Goal: Transaction & Acquisition: Obtain resource

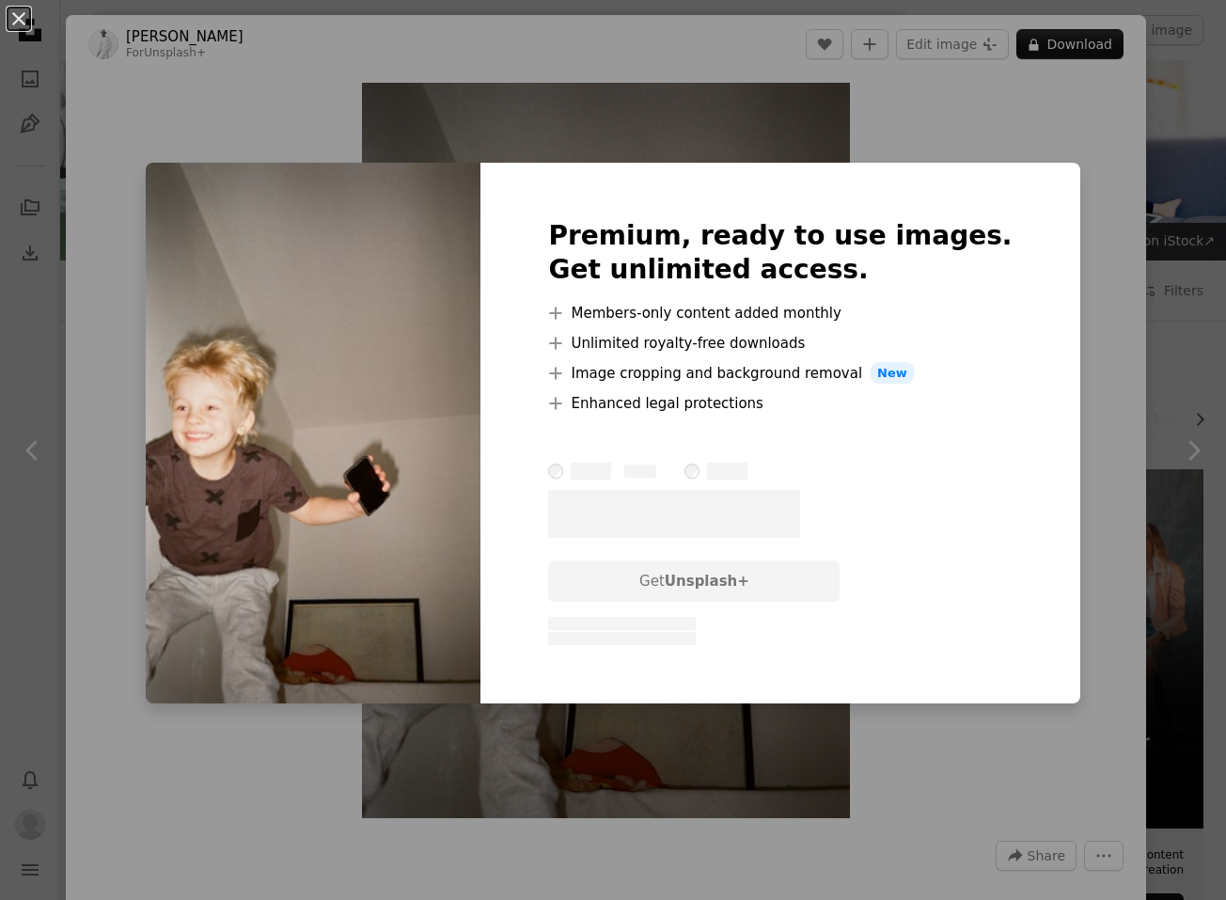
scroll to position [6917, 0]
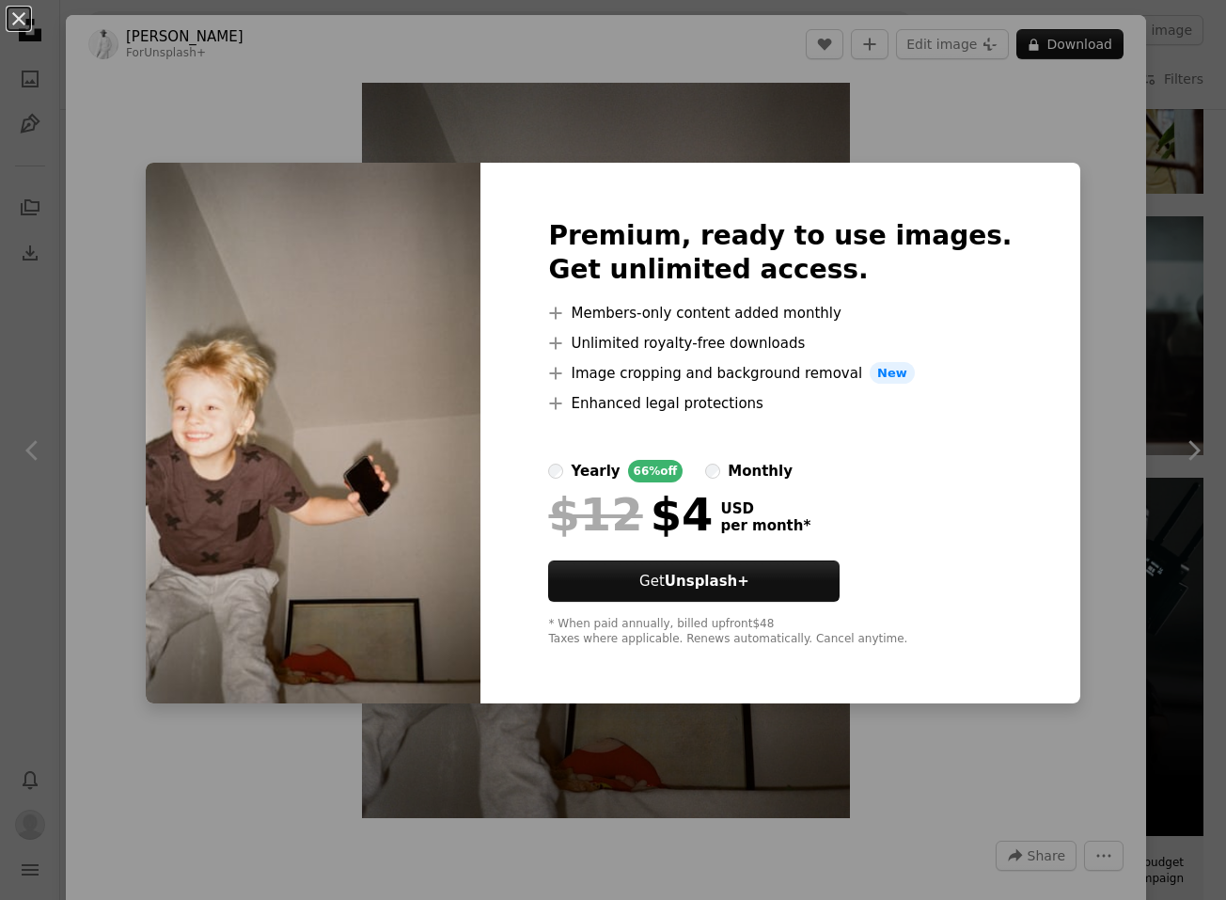
click at [1070, 154] on div "An X shape Premium, ready to use images. Get unlimited access. A plus sign Memb…" at bounding box center [613, 450] width 1226 height 900
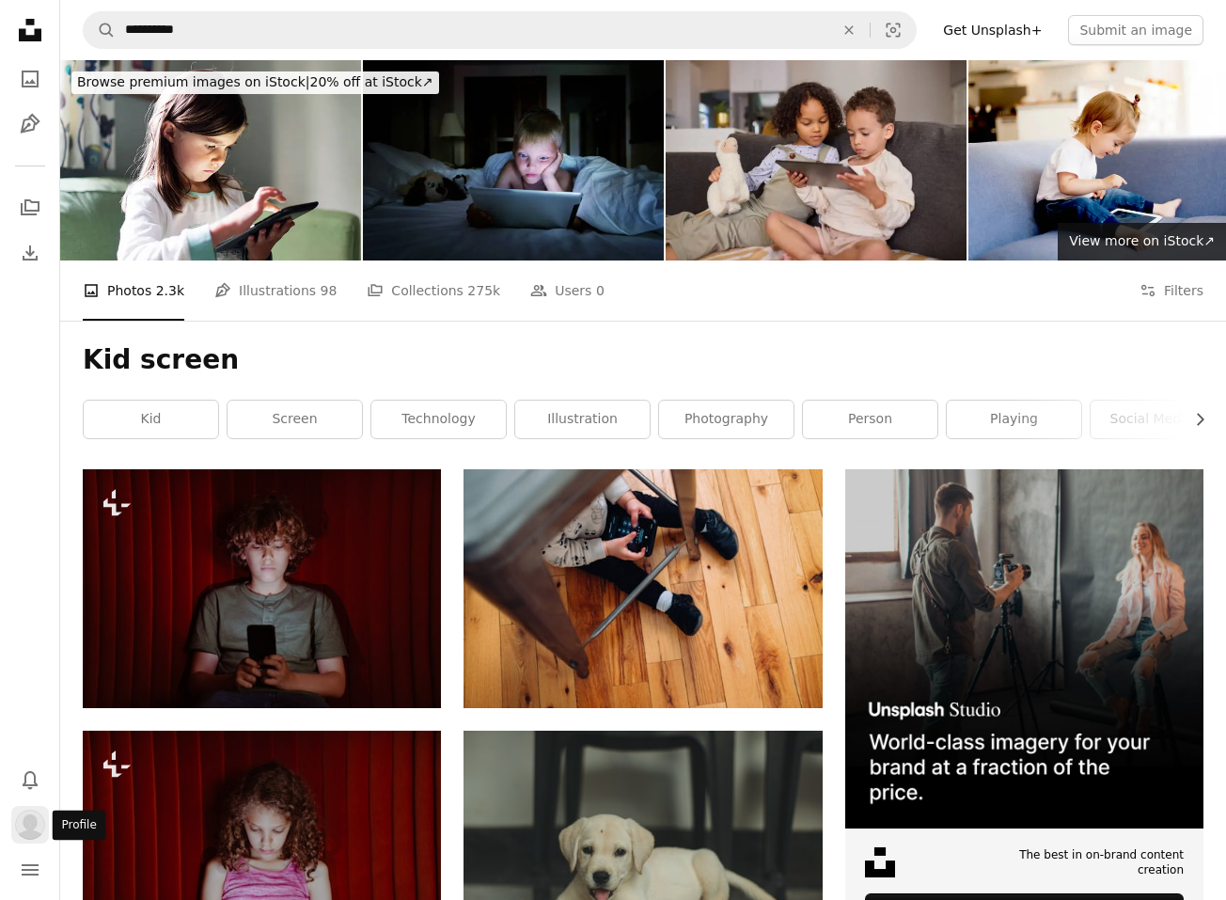
click at [29, 833] on img "Profile" at bounding box center [30, 824] width 30 height 30
click at [274, 280] on link "Pen Tool Illustrations 98" at bounding box center [275, 290] width 122 height 60
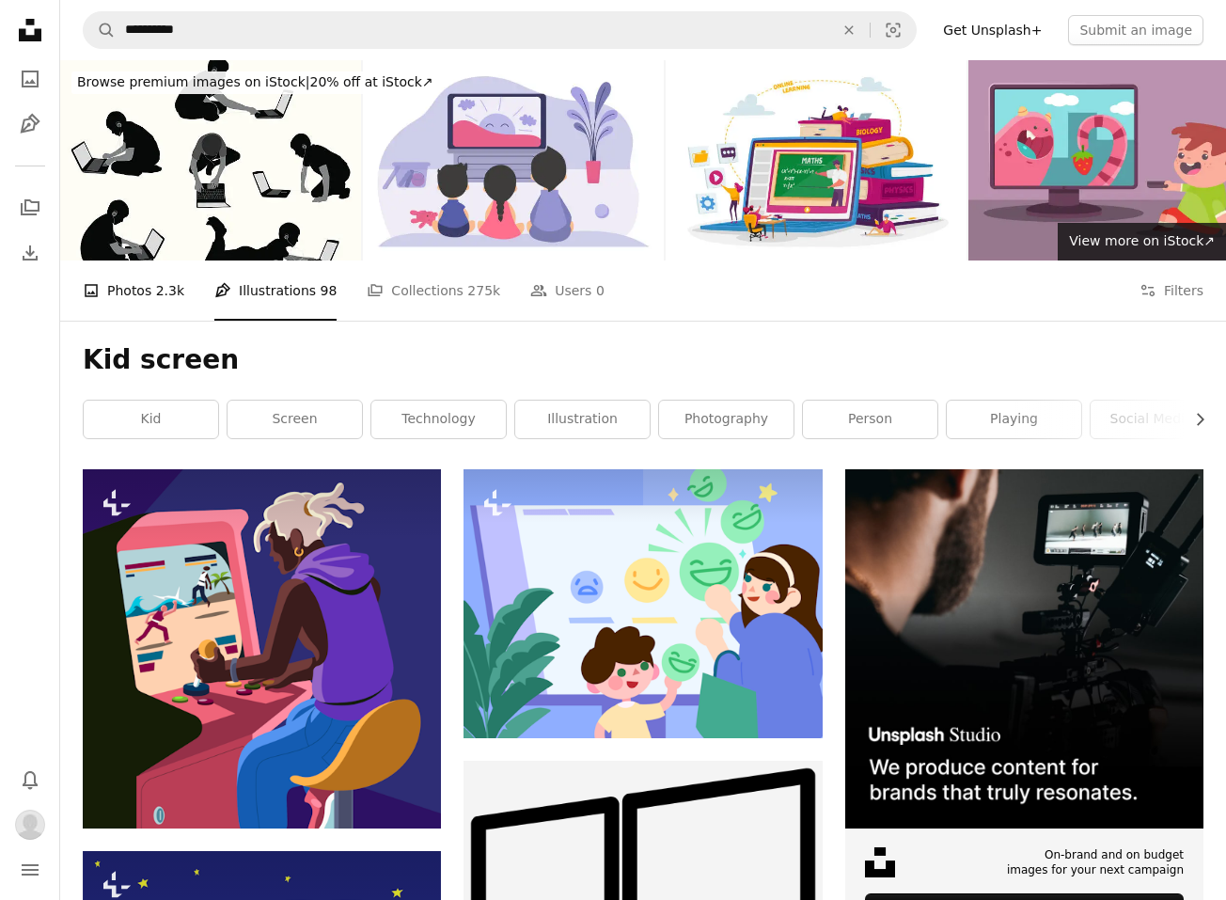
click at [126, 305] on link "A photo Photos 2.3k" at bounding box center [134, 290] width 102 height 60
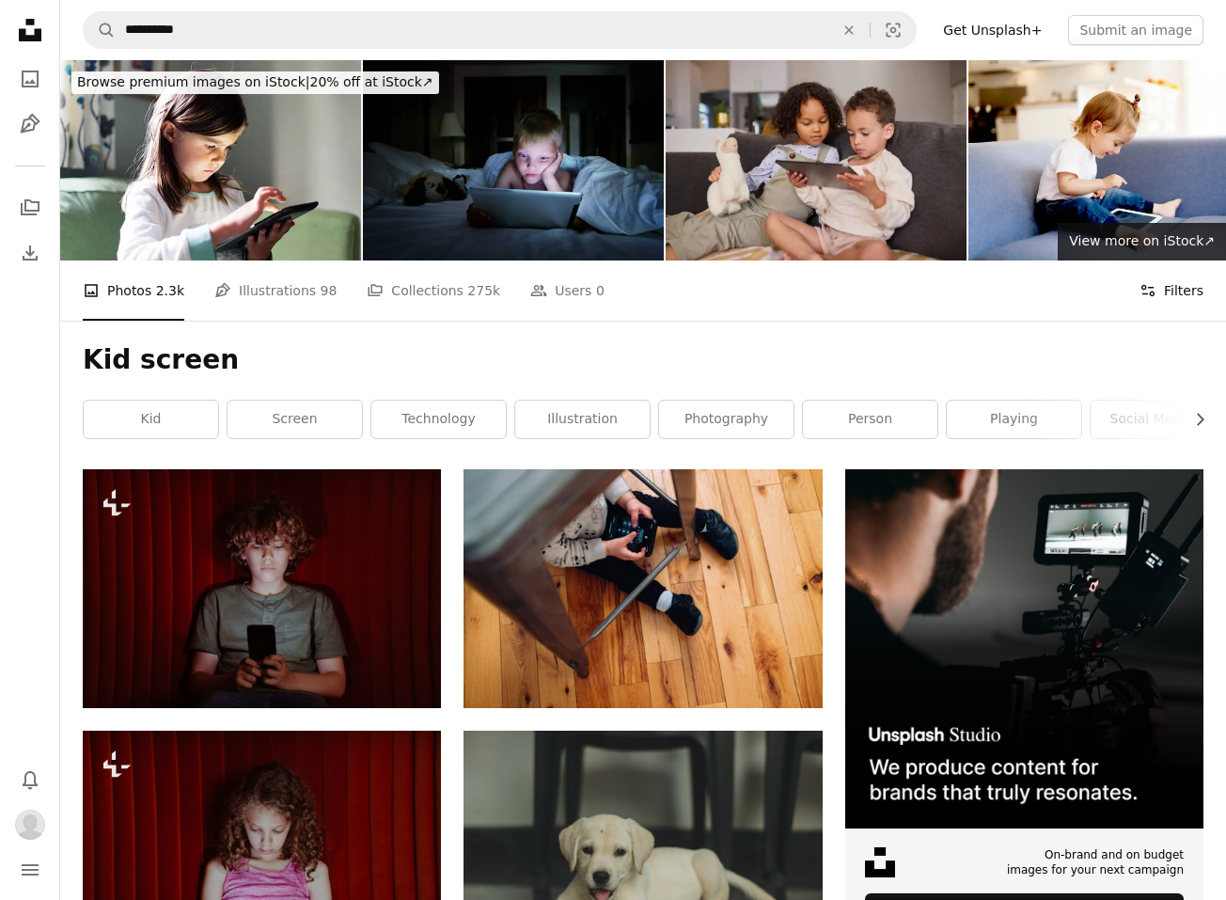
click at [1177, 296] on button "Filters Filters" at bounding box center [1171, 290] width 64 height 60
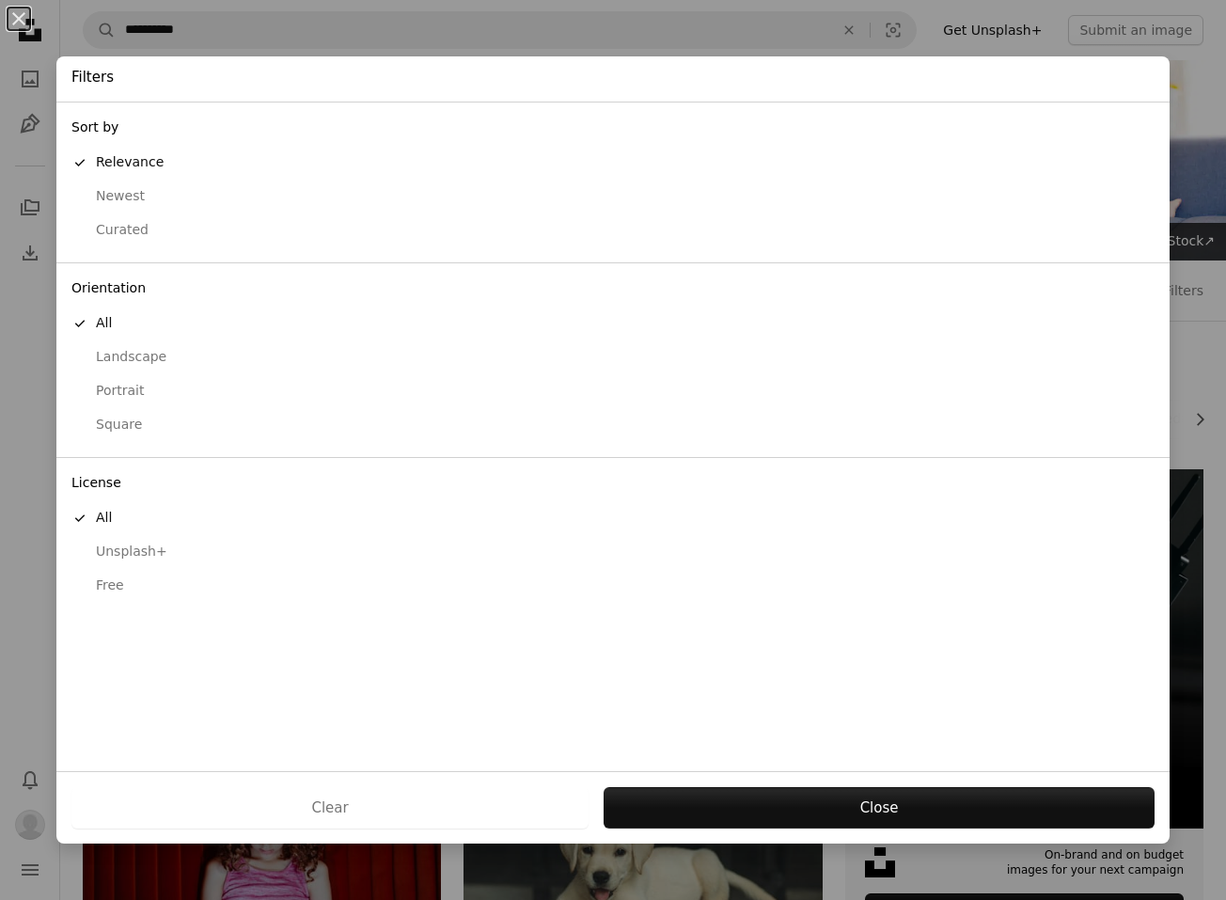
click at [113, 579] on div "Free" at bounding box center [612, 585] width 1083 height 19
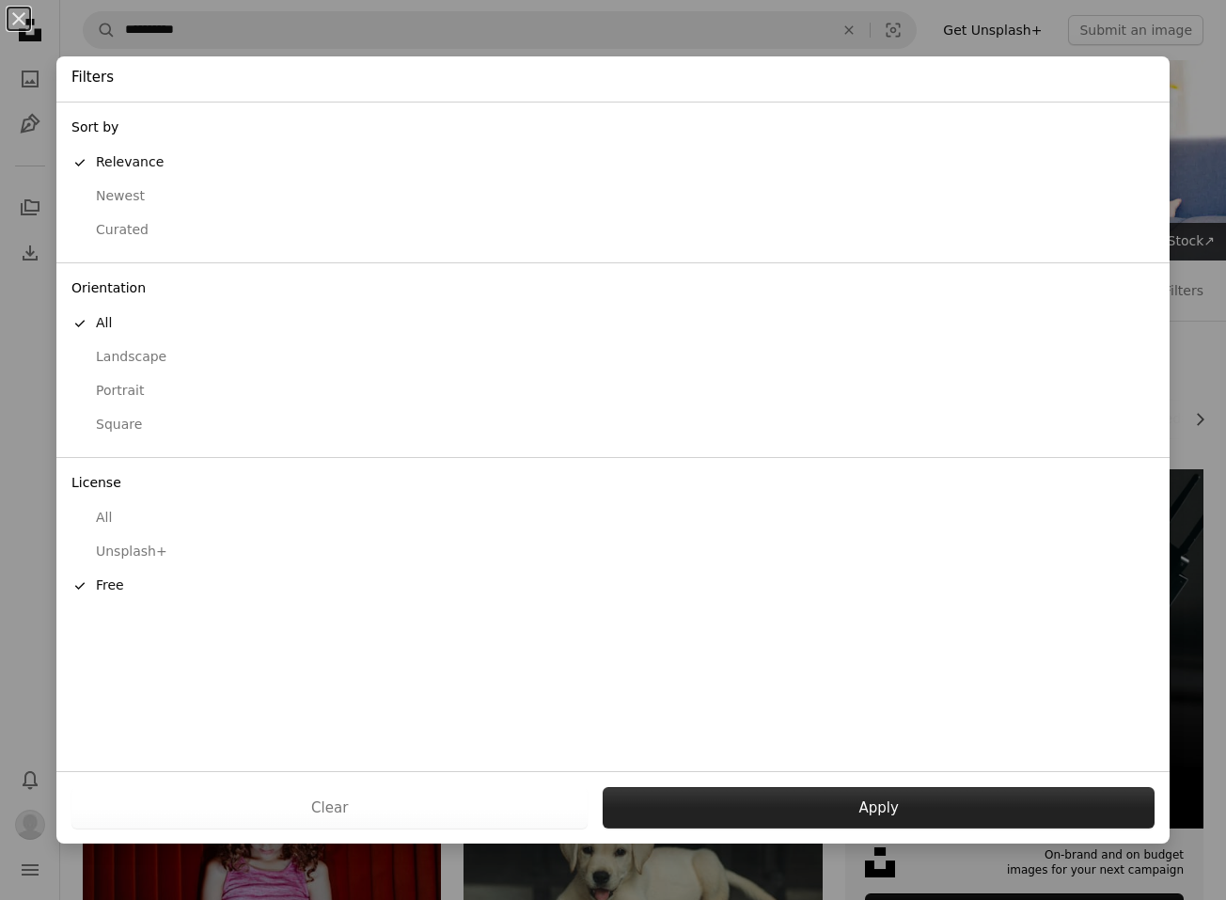
click at [1010, 812] on button "Apply" at bounding box center [879, 807] width 552 height 41
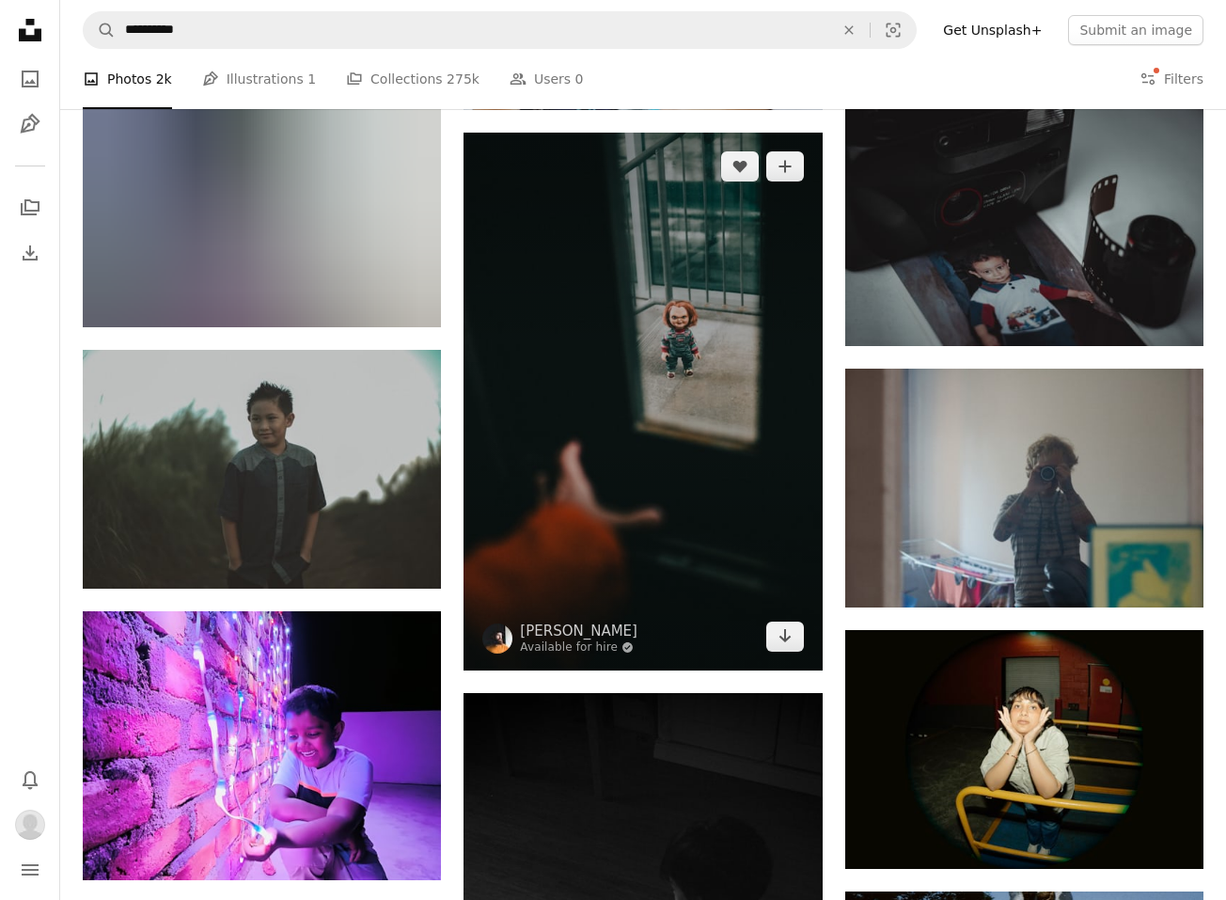
scroll to position [2096, 0]
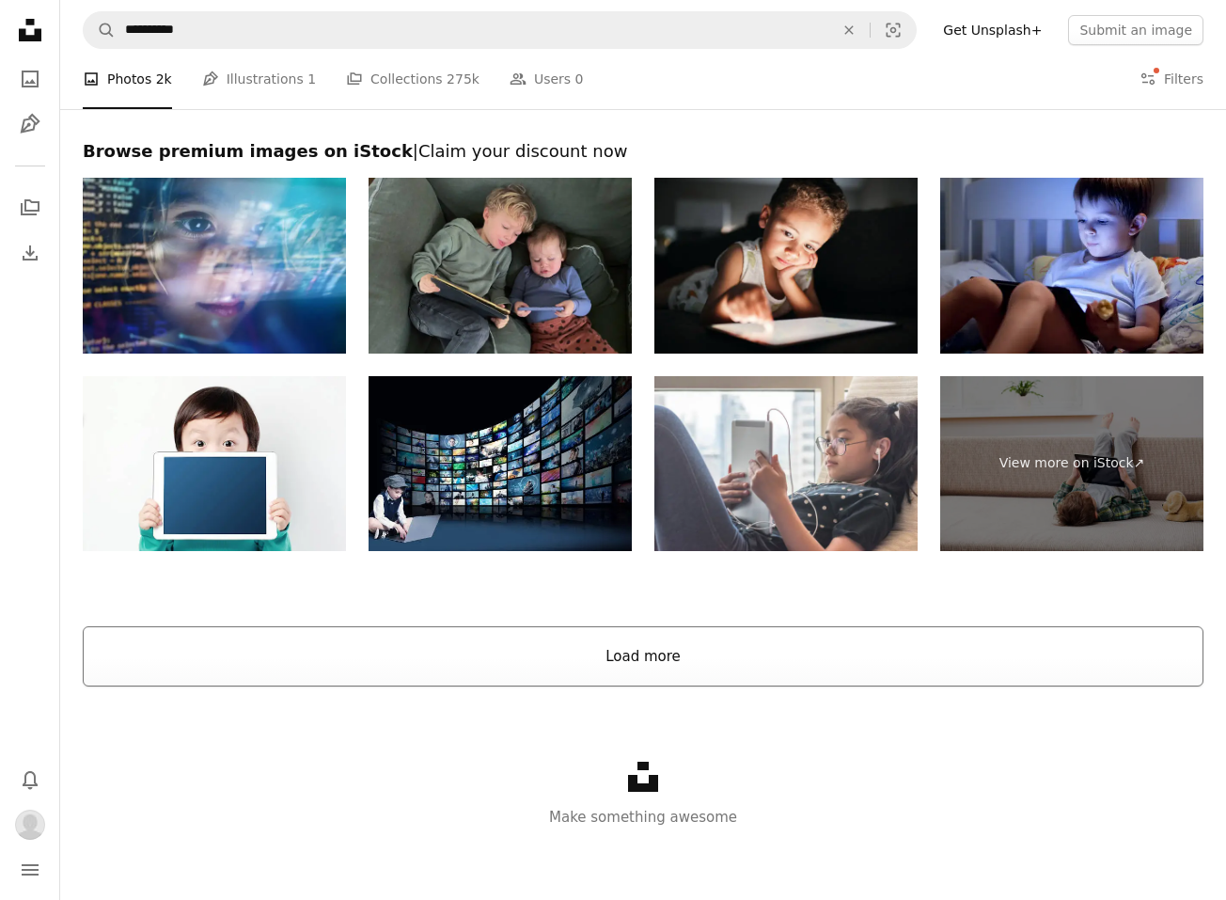
click at [675, 658] on button "Load more" at bounding box center [643, 656] width 1121 height 60
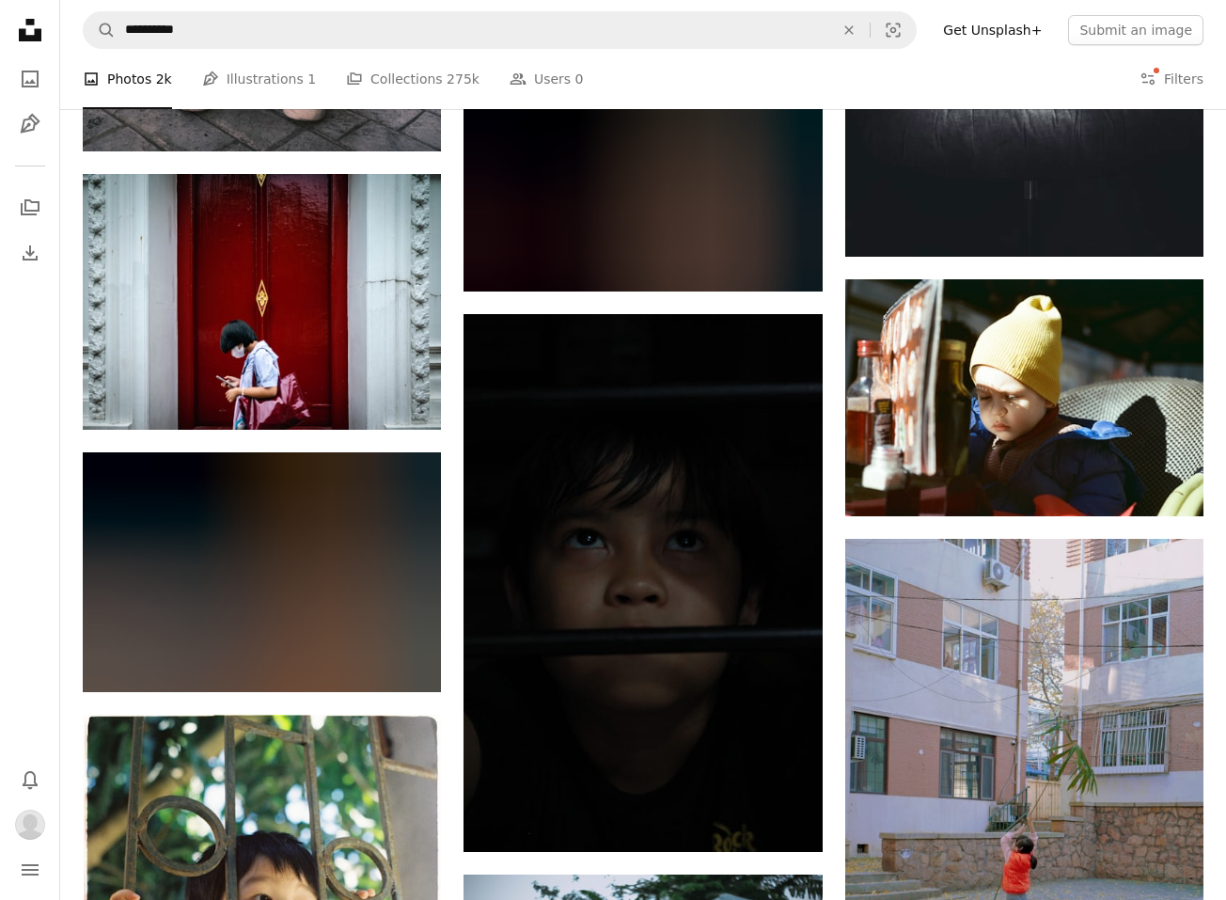
scroll to position [20679, 0]
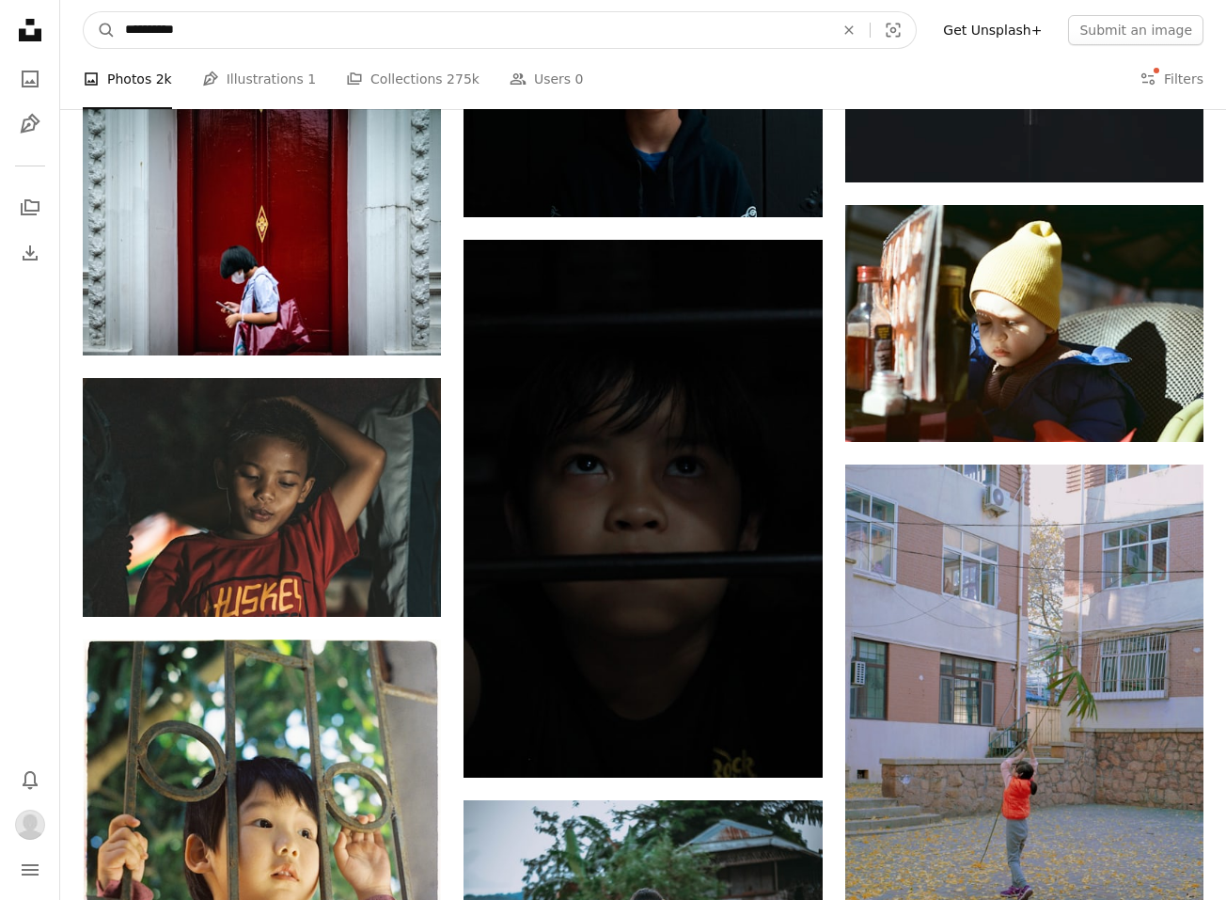
drag, startPoint x: 208, startPoint y: 35, endPoint x: 146, endPoint y: 31, distance: 62.2
click at [146, 31] on input "**********" at bounding box center [472, 30] width 713 height 36
type input "**********"
click at [100, 30] on button "A magnifying glass" at bounding box center [100, 30] width 32 height 36
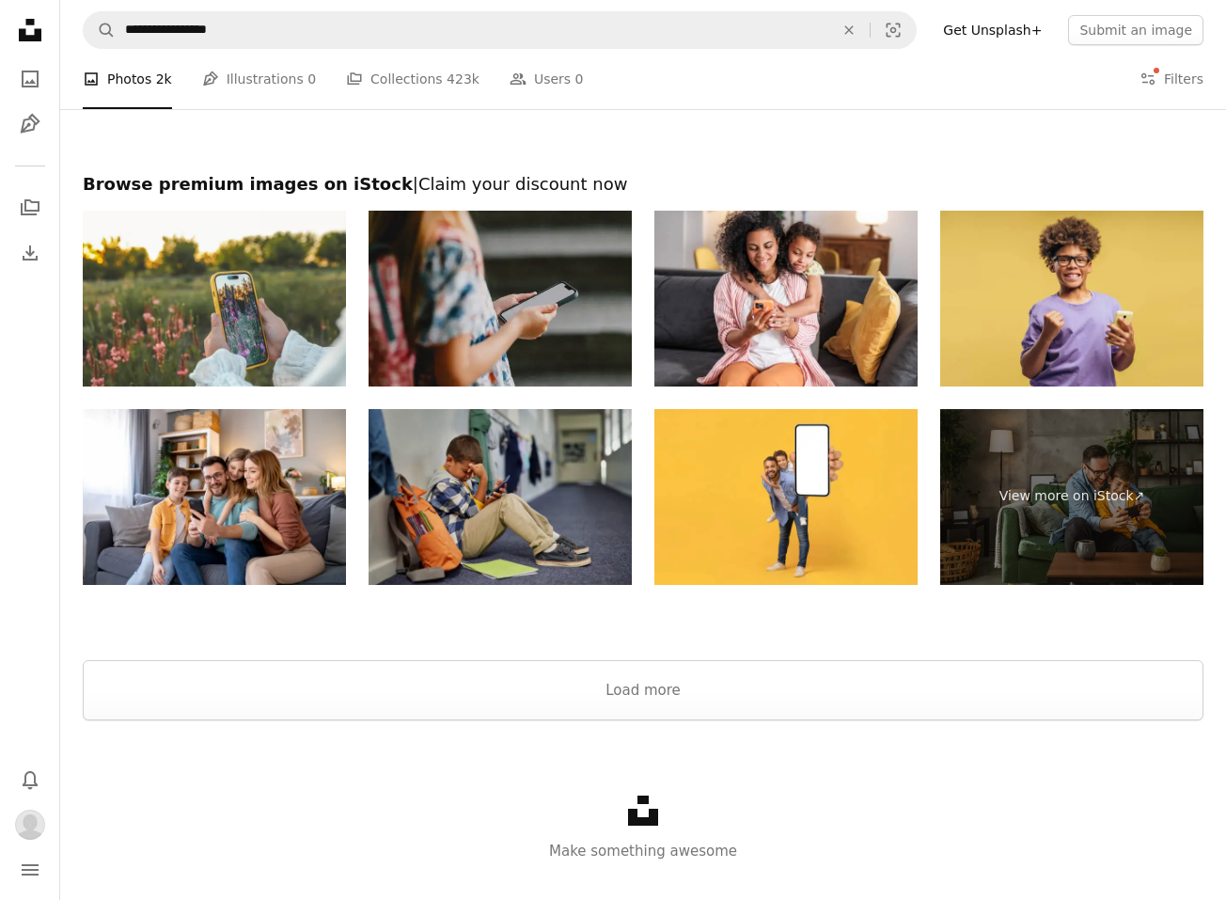
scroll to position [3478, 0]
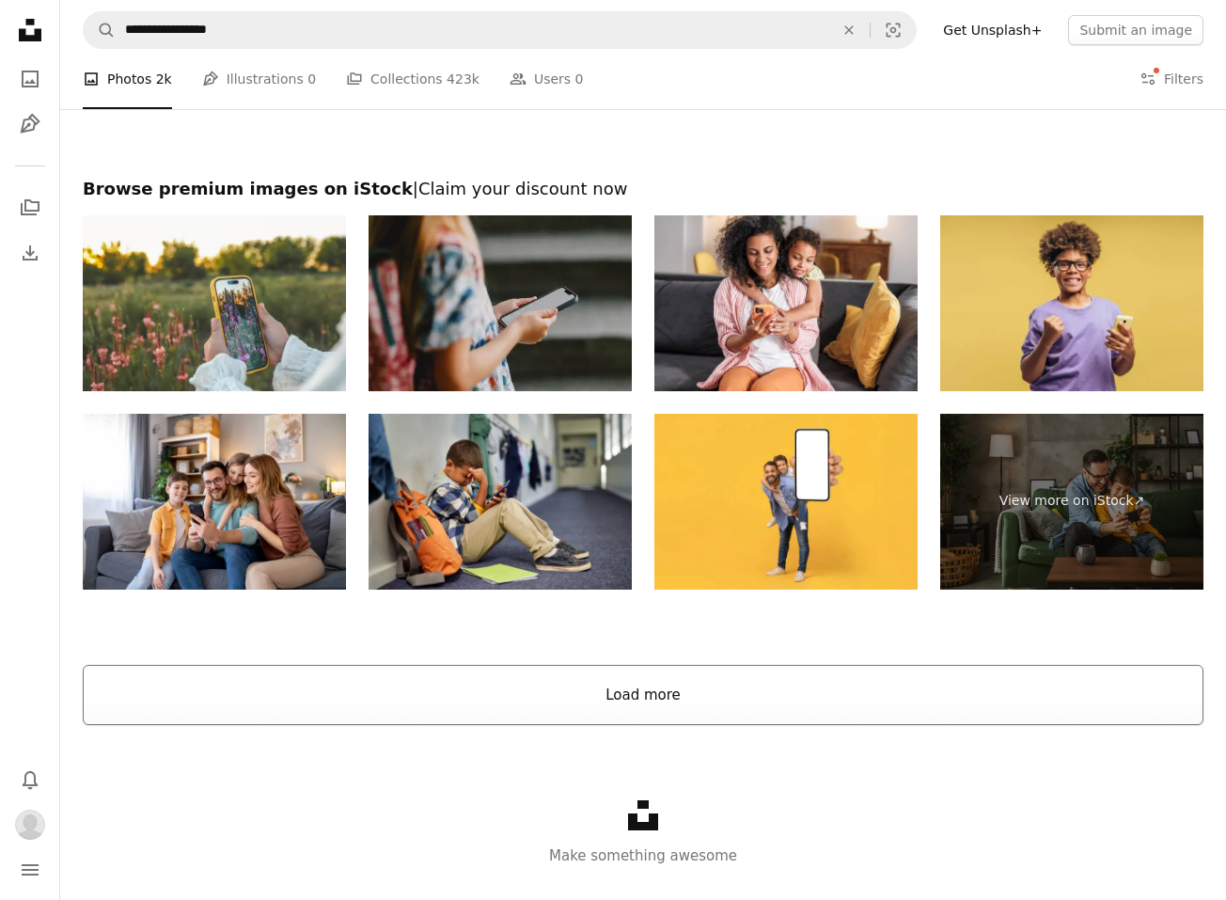
click at [597, 685] on button "Load more" at bounding box center [643, 695] width 1121 height 60
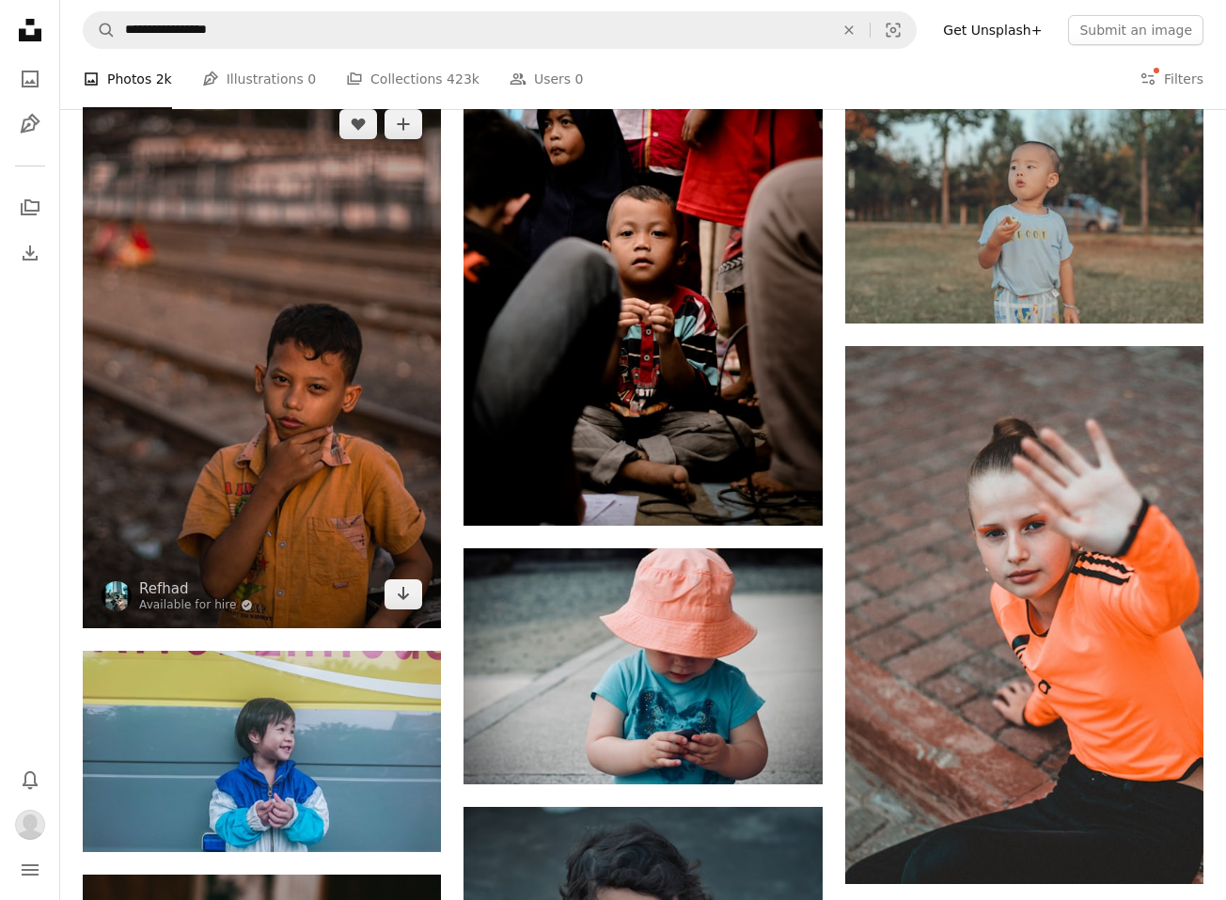
scroll to position [17904, 0]
